Goal: Task Accomplishment & Management: Complete application form

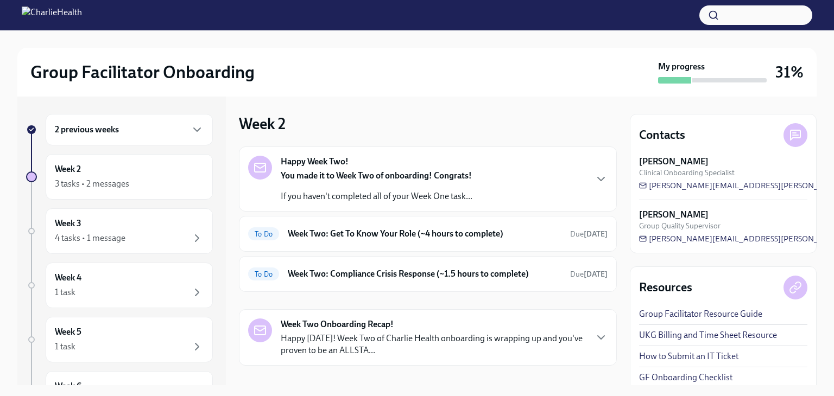
click at [101, 183] on div "3 tasks • 2 messages" at bounding box center [92, 184] width 74 height 12
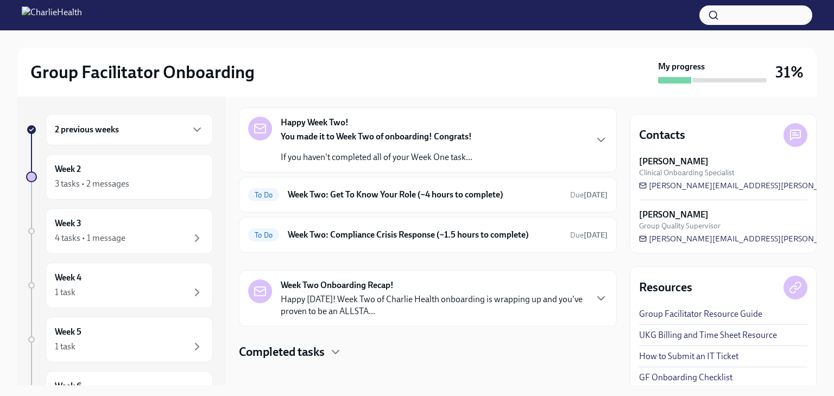
scroll to position [48, 0]
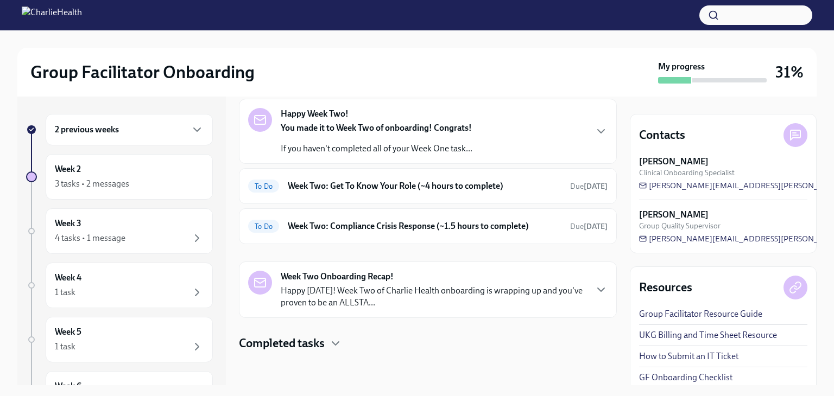
click at [287, 187] on div "To Do Week Two: Get To Know Your Role (~4 hours to complete) Due [DATE]" at bounding box center [427, 186] width 359 height 17
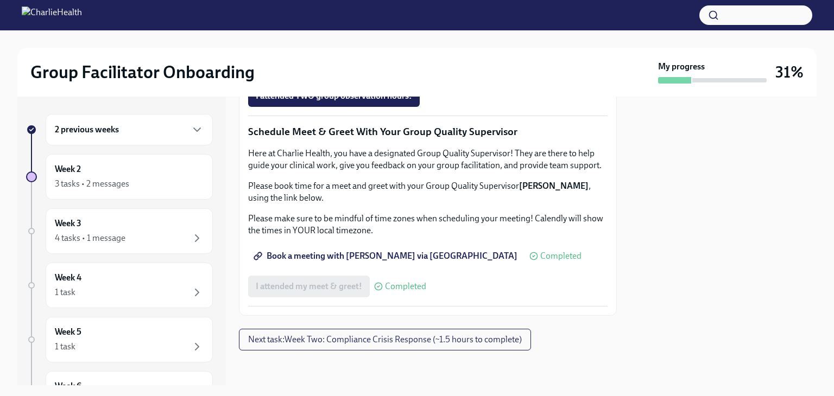
scroll to position [1086, 0]
click at [299, 350] on button "Next task : Week Two: Compliance Crisis Response (~1.5 hours to complete)" at bounding box center [385, 340] width 292 height 22
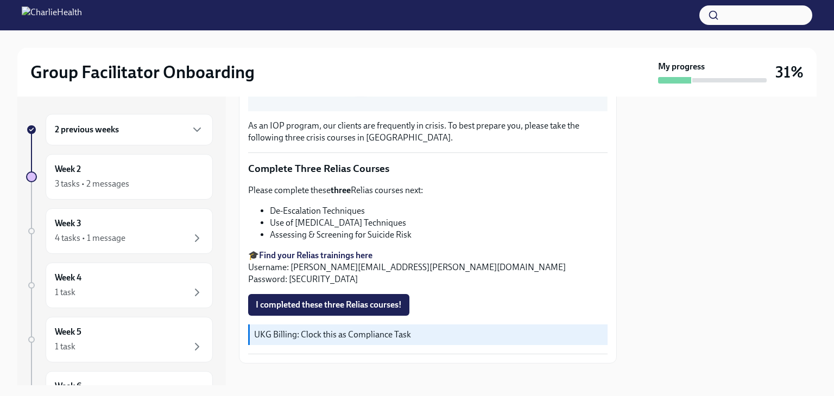
scroll to position [370, 0]
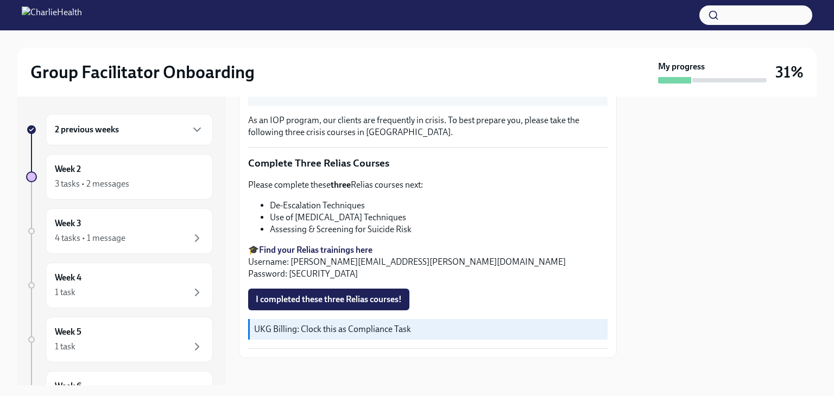
click at [306, 295] on span "I completed these three Relias courses!" at bounding box center [329, 299] width 146 height 11
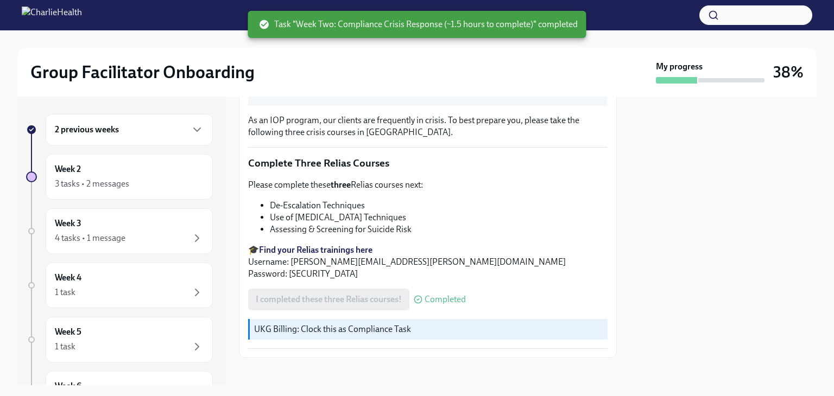
click at [249, 224] on ul "De-Escalation Techniques Use of [MEDICAL_DATA] Techniques Assessing & Screening…" at bounding box center [427, 218] width 359 height 36
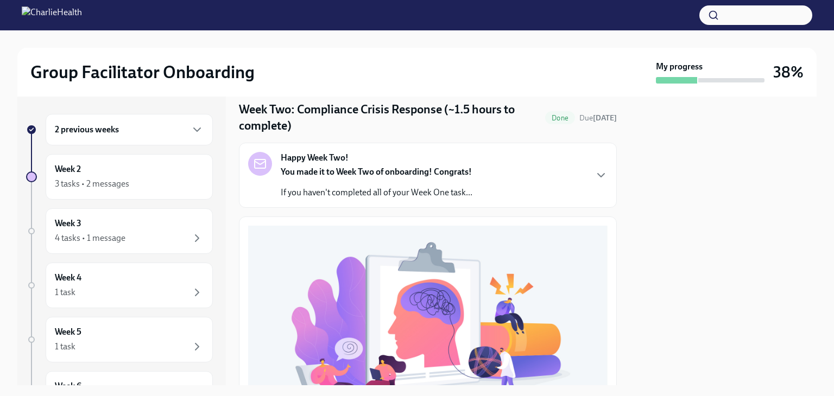
scroll to position [0, 0]
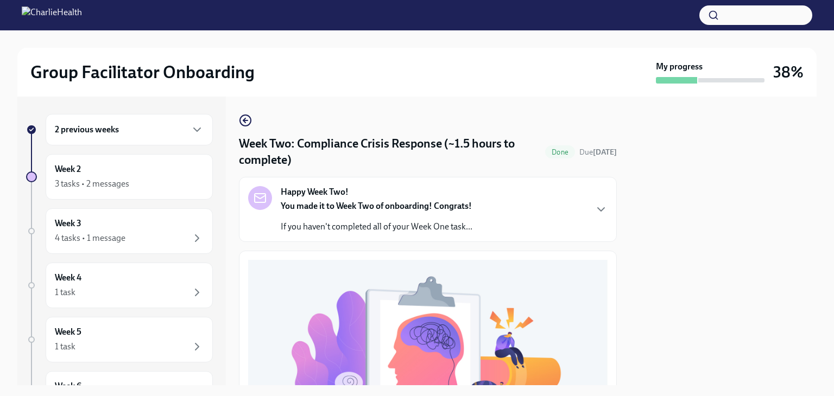
click at [87, 239] on div "4 tasks • 1 message" at bounding box center [90, 238] width 71 height 12
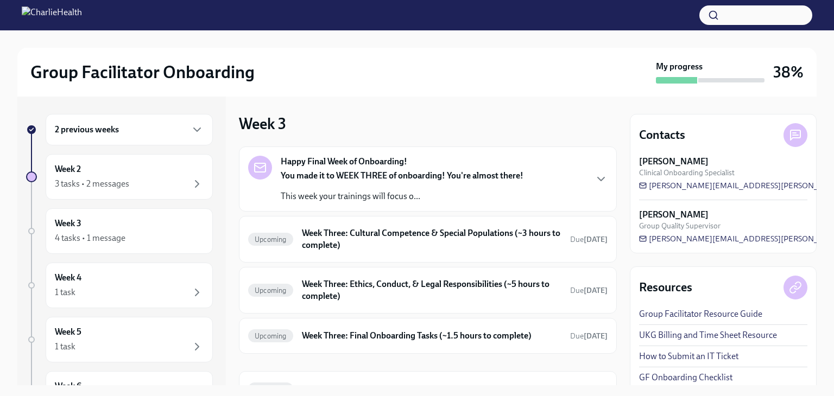
click at [302, 189] on div "You made it to WEEK THREE of onboarding! You're almost there! This week your tr…" at bounding box center [402, 186] width 243 height 33
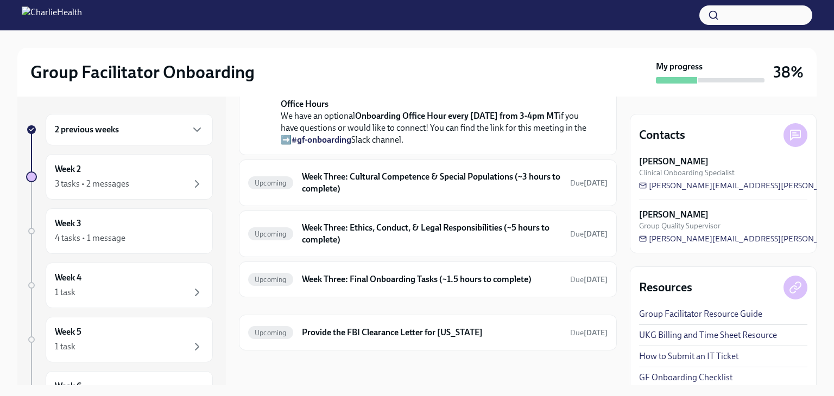
scroll to position [362, 0]
click at [282, 146] on p "Office Hours We have an optional Onboarding Office Hour every [DATE] from 3-4pm…" at bounding box center [436, 122] width 310 height 48
click at [282, 190] on div "Upcoming" at bounding box center [270, 182] width 45 height 13
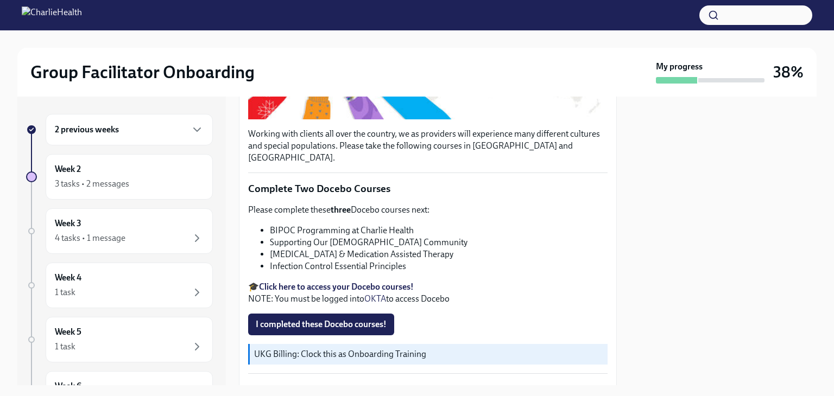
scroll to position [289, 0]
click at [287, 314] on button "I completed these Docebo courses!" at bounding box center [321, 324] width 146 height 22
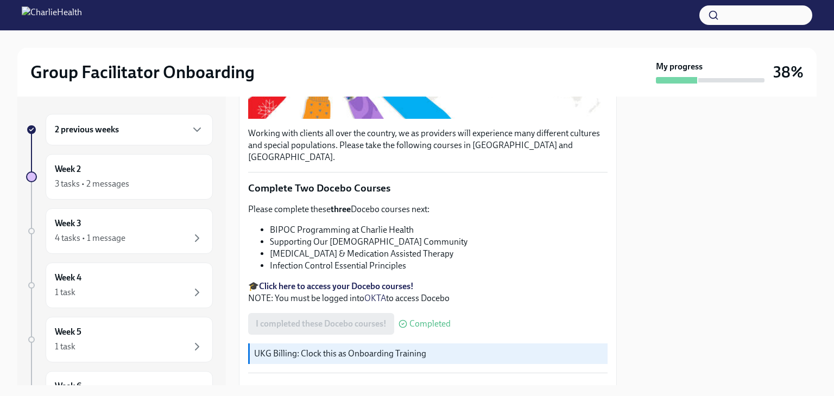
click at [277, 260] on li "Infection Control Essential Principles" at bounding box center [439, 266] width 338 height 12
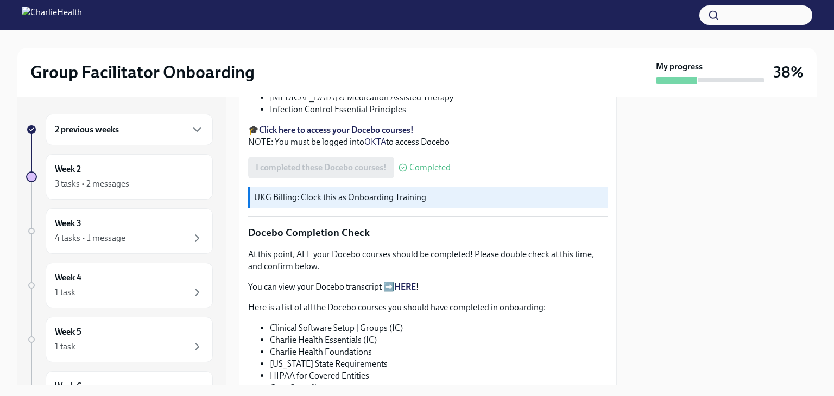
scroll to position [447, 0]
click at [269, 247] on p "At this point, ALL your Docebo courses should be completed! Please double check…" at bounding box center [427, 259] width 359 height 24
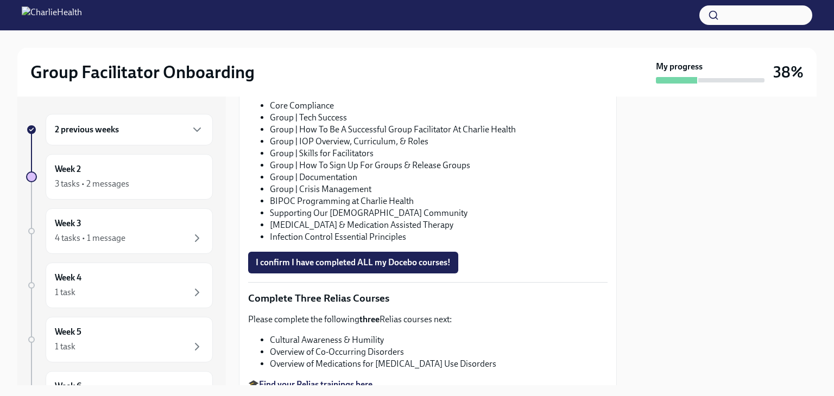
scroll to position [730, 0]
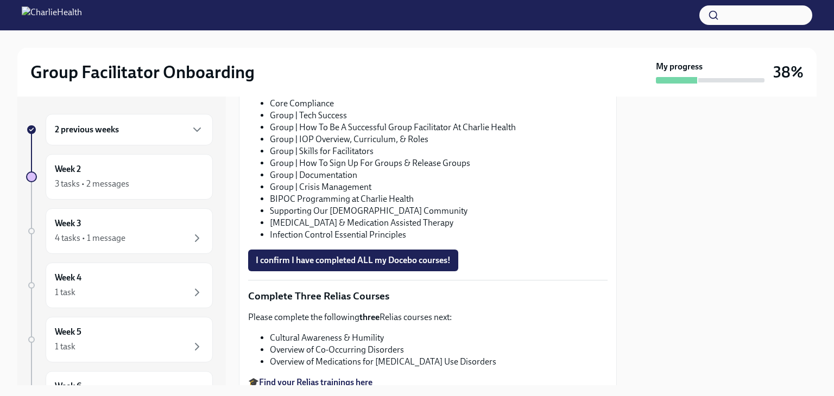
click at [260, 253] on button "I confirm I have completed ALL my Docebo courses!" at bounding box center [353, 261] width 210 height 22
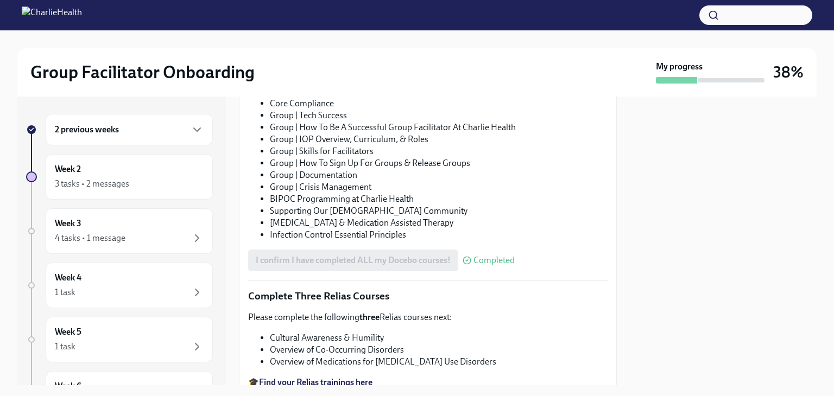
click at [288, 229] on li "Infection Control Essential Principles" at bounding box center [439, 235] width 338 height 12
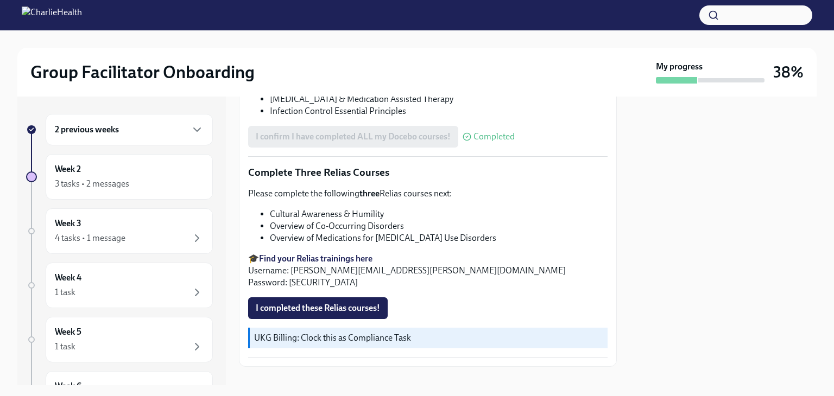
scroll to position [854, 0]
click at [266, 302] on button "I completed these Relias courses!" at bounding box center [318, 308] width 140 height 22
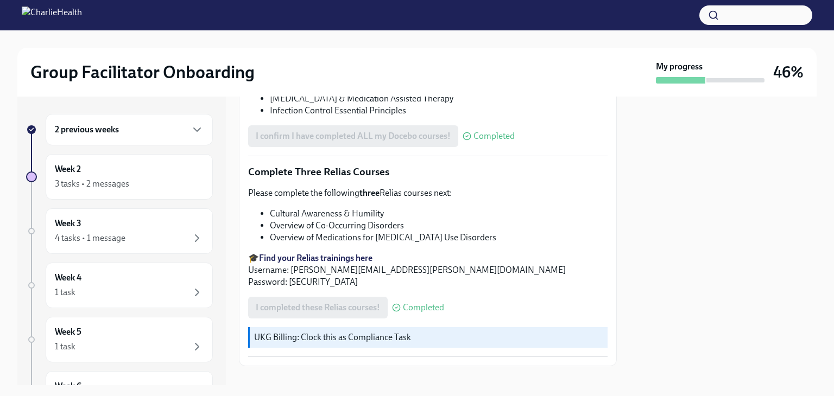
click at [159, 235] on div "4 tasks • 1 message" at bounding box center [129, 238] width 149 height 13
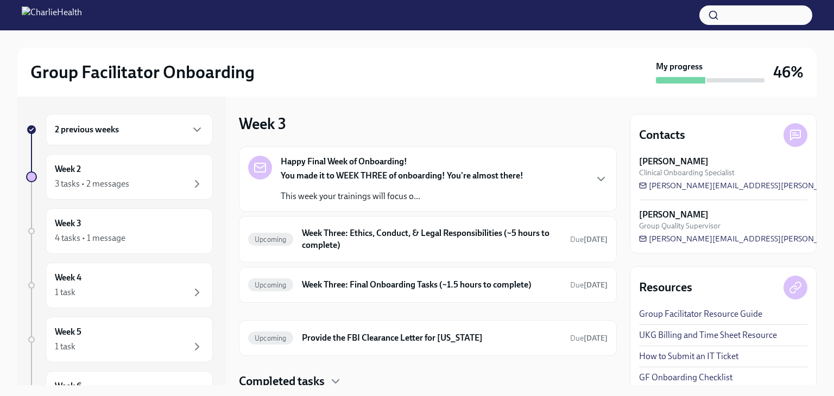
click at [306, 237] on h6 "Week Three: Ethics, Conduct, & Legal Responsibilities (~5 hours to complete)" at bounding box center [432, 240] width 260 height 24
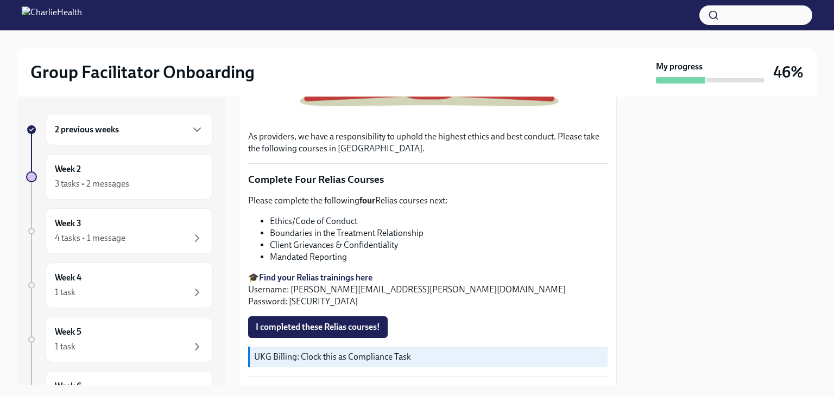
scroll to position [393, 0]
click at [268, 325] on span "I completed these Relias courses!" at bounding box center [318, 326] width 124 height 11
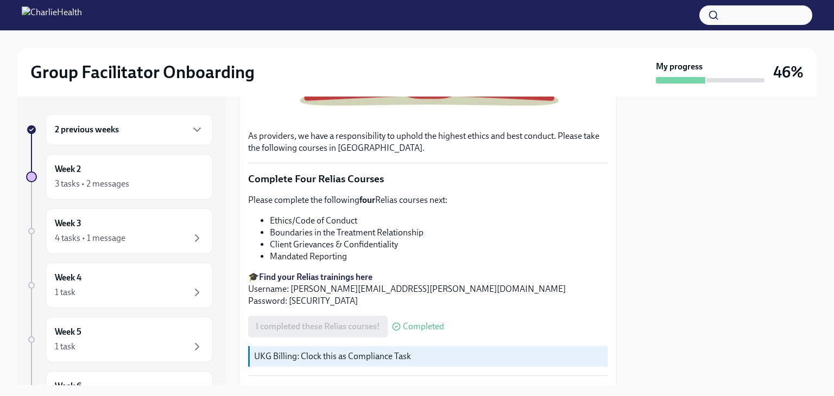
click at [255, 332] on div "As providers, we have a responsibility to uphold the highest ethics and best co…" at bounding box center [427, 207] width 359 height 681
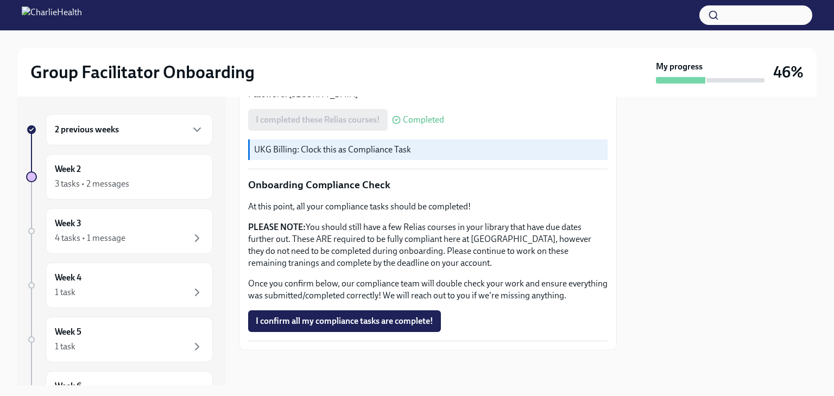
scroll to position [605, 0]
click at [298, 324] on span "I confirm all my compliance tasks are complete!" at bounding box center [345, 321] width 178 height 11
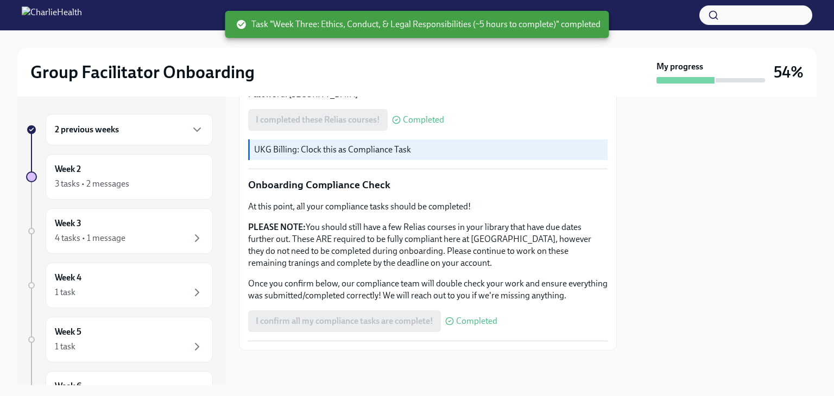
click at [312, 302] on div "As providers, we have a responsibility to uphold the highest ethics and best co…" at bounding box center [427, 0] width 359 height 681
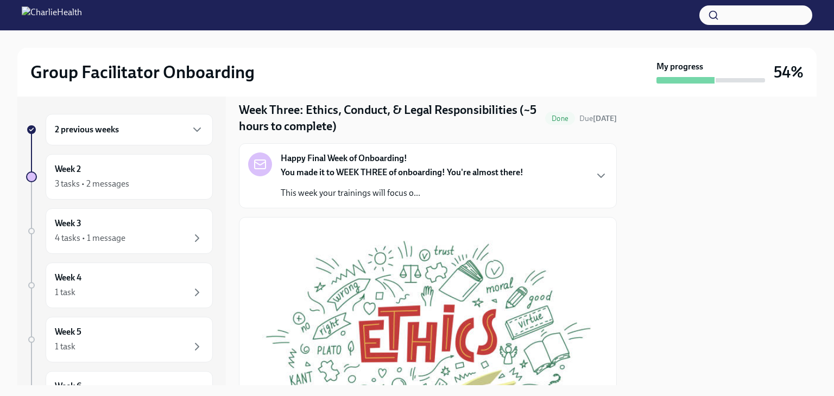
scroll to position [0, 0]
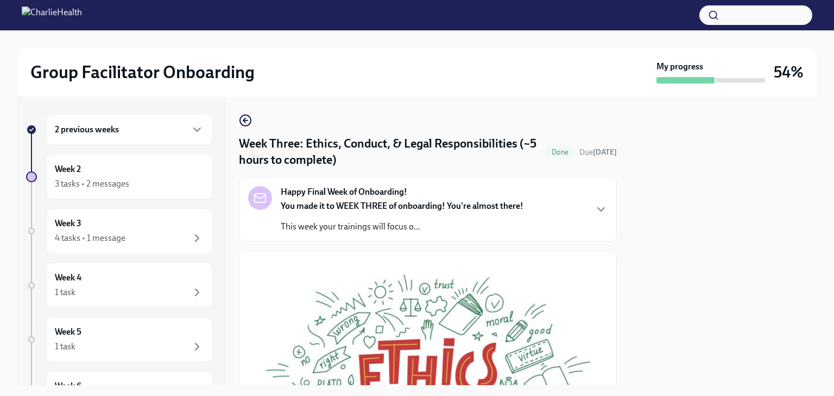
click at [90, 239] on div "4 tasks • 1 message" at bounding box center [90, 238] width 71 height 12
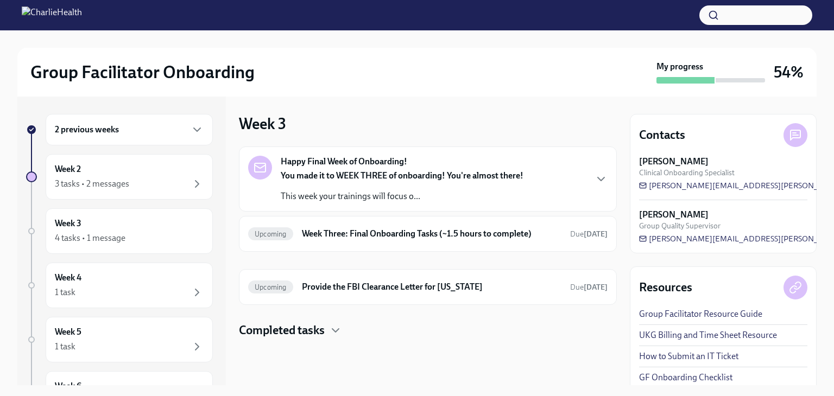
click at [305, 235] on h6 "Week Three: Final Onboarding Tasks (~1.5 hours to complete)" at bounding box center [432, 234] width 260 height 12
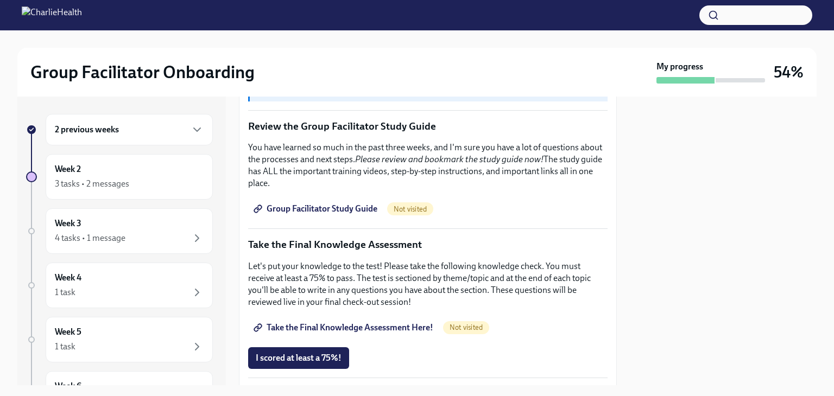
scroll to position [469, 0]
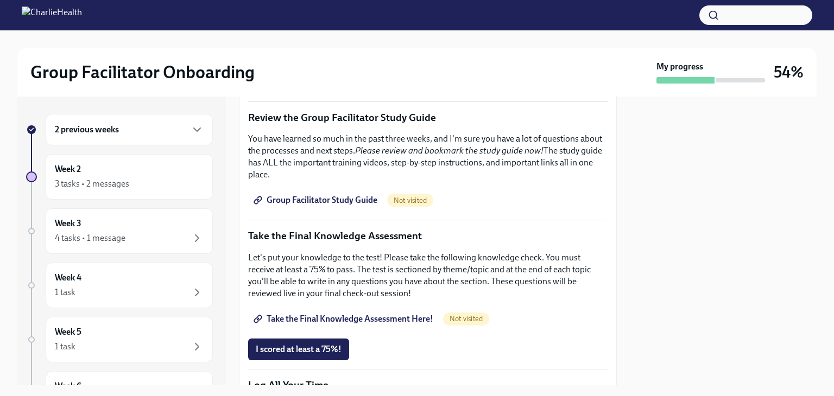
click at [267, 293] on p "Let's put your knowledge to the test! Please take the following knowledge check…" at bounding box center [427, 276] width 359 height 48
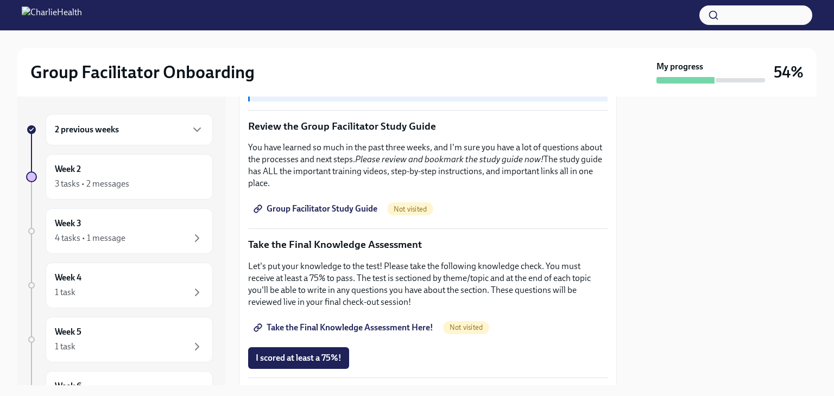
scroll to position [423, 0]
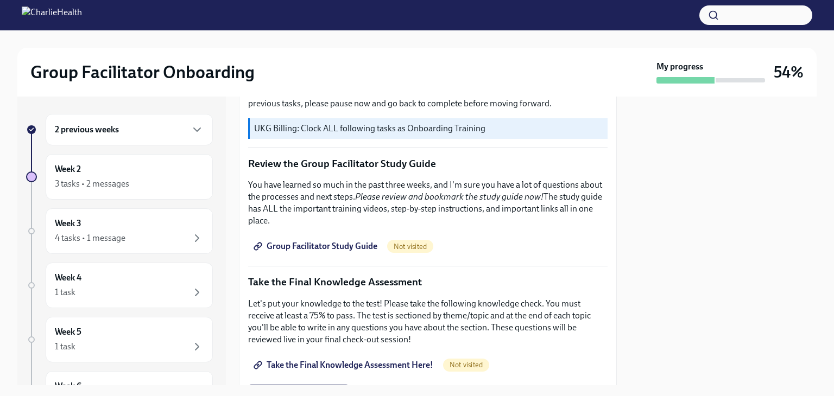
click at [291, 243] on span "Group Facilitator Study Guide" at bounding box center [317, 246] width 122 height 11
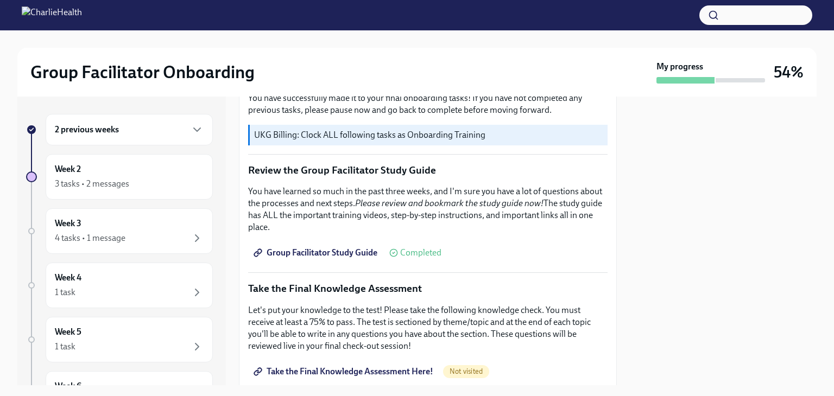
scroll to position [419, 0]
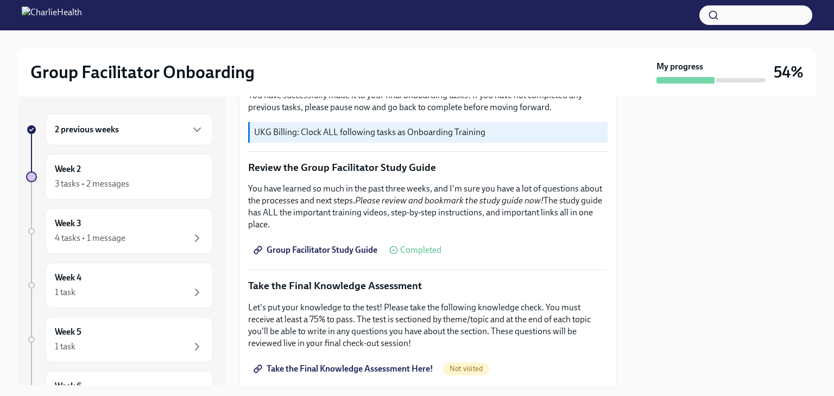
click at [295, 253] on link "Group Facilitator Study Guide" at bounding box center [316, 250] width 137 height 22
